Goal: Obtain resource: Download file/media

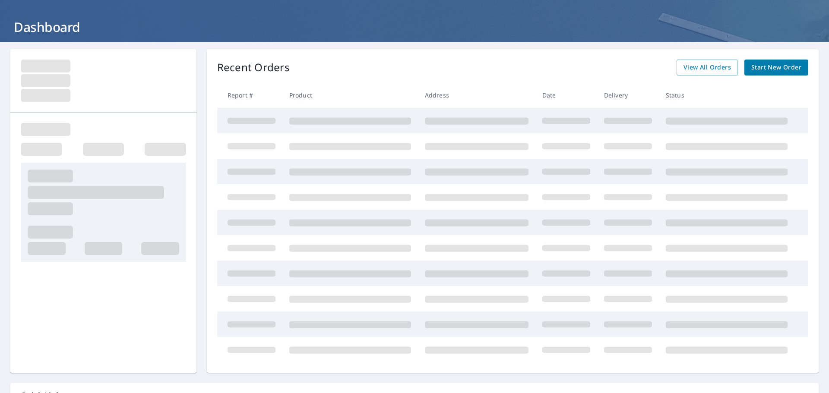
scroll to position [29, 0]
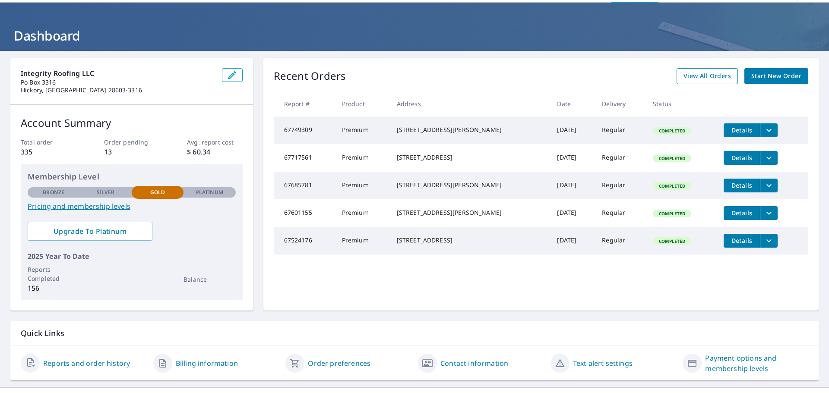
click at [713, 79] on span "View All Orders" at bounding box center [706, 76] width 47 height 11
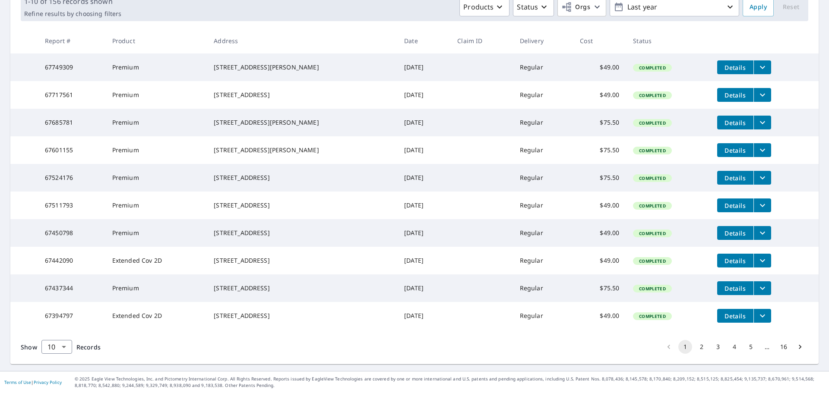
scroll to position [172, 0]
click at [694, 347] on button "2" at bounding box center [701, 347] width 14 height 14
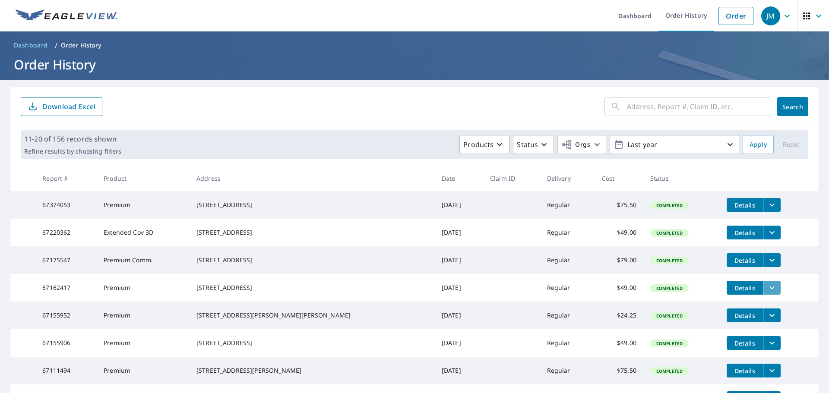
click at [767, 293] on icon "filesDropdownBtn-67162417" at bounding box center [772, 288] width 10 height 10
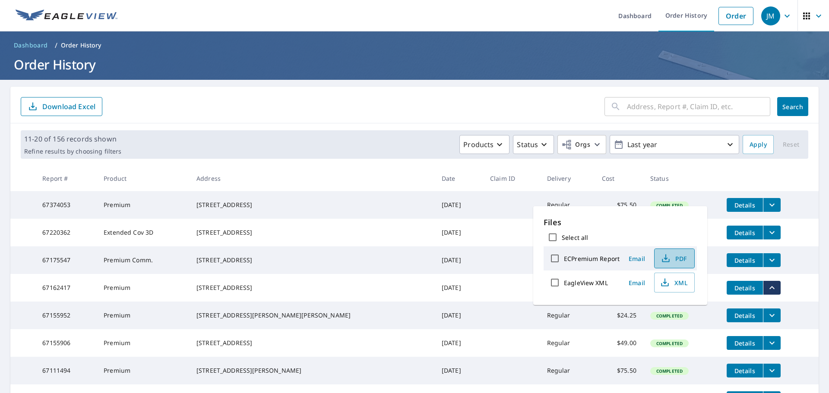
click at [672, 256] on span "PDF" at bounding box center [674, 258] width 28 height 10
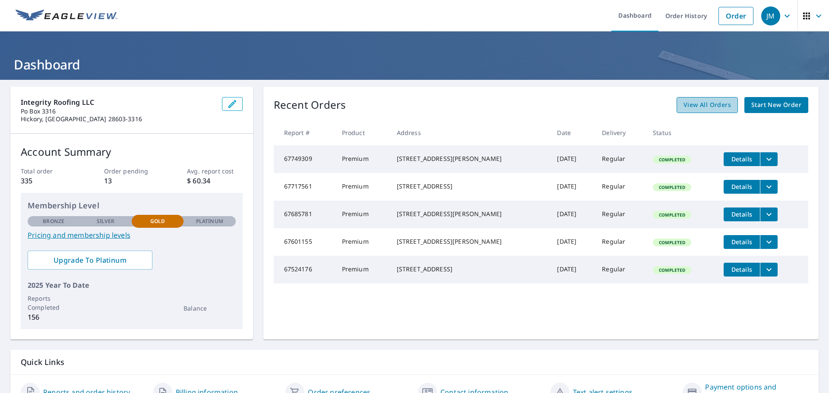
click at [707, 106] on span "View All Orders" at bounding box center [706, 105] width 47 height 11
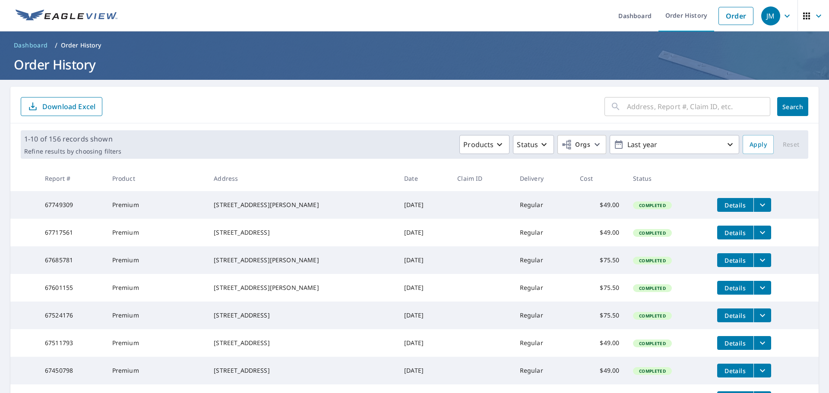
click at [640, 109] on input "text" at bounding box center [698, 107] width 143 height 24
type input "4270"
click at [784, 110] on span "Search" at bounding box center [792, 107] width 17 height 8
